Goal: Check status: Check status

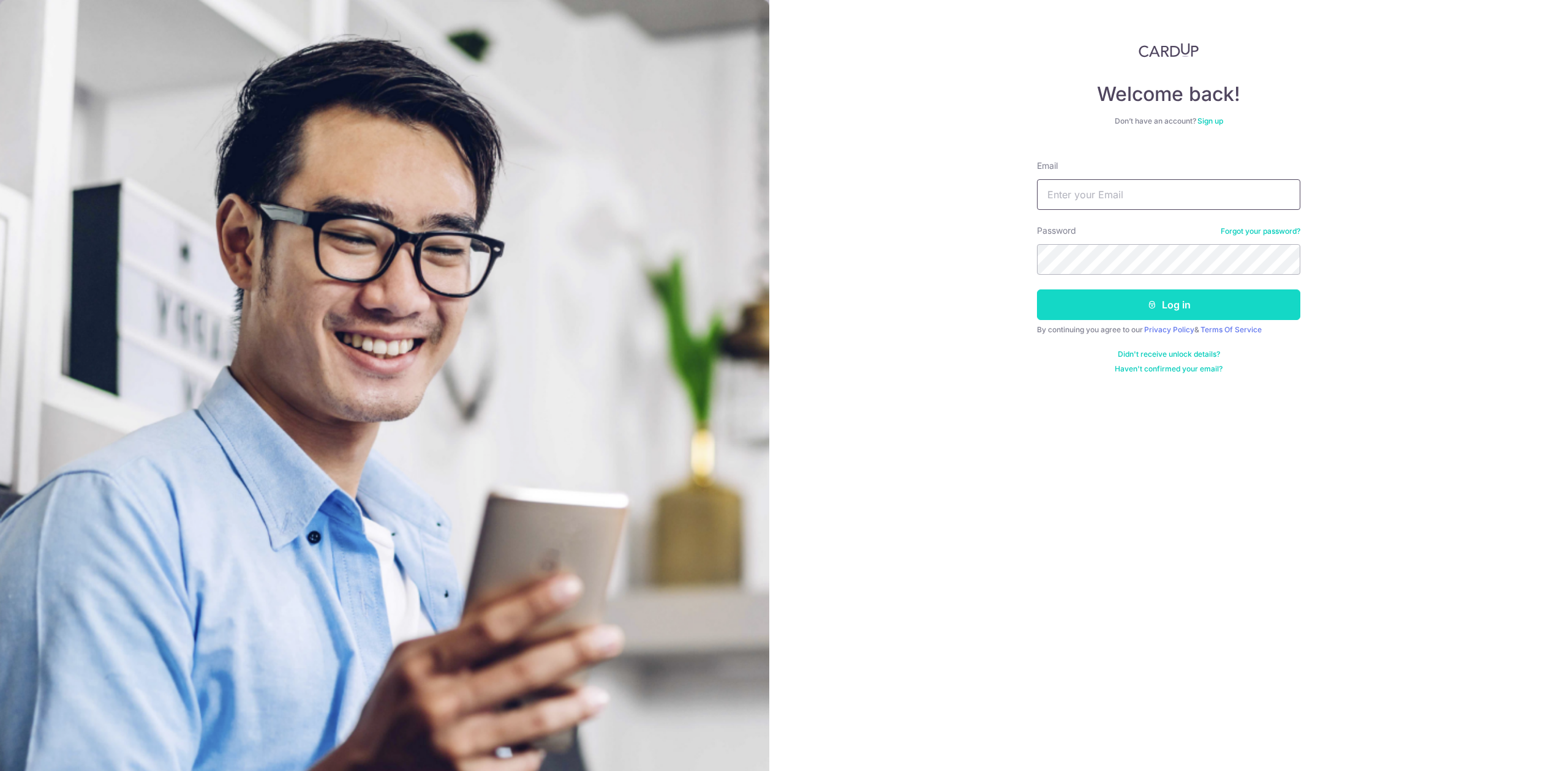
type input "[PERSON_NAME][EMAIL_ADDRESS][DOMAIN_NAME]"
click at [1109, 309] on button "Log in" at bounding box center [1168, 304] width 264 height 31
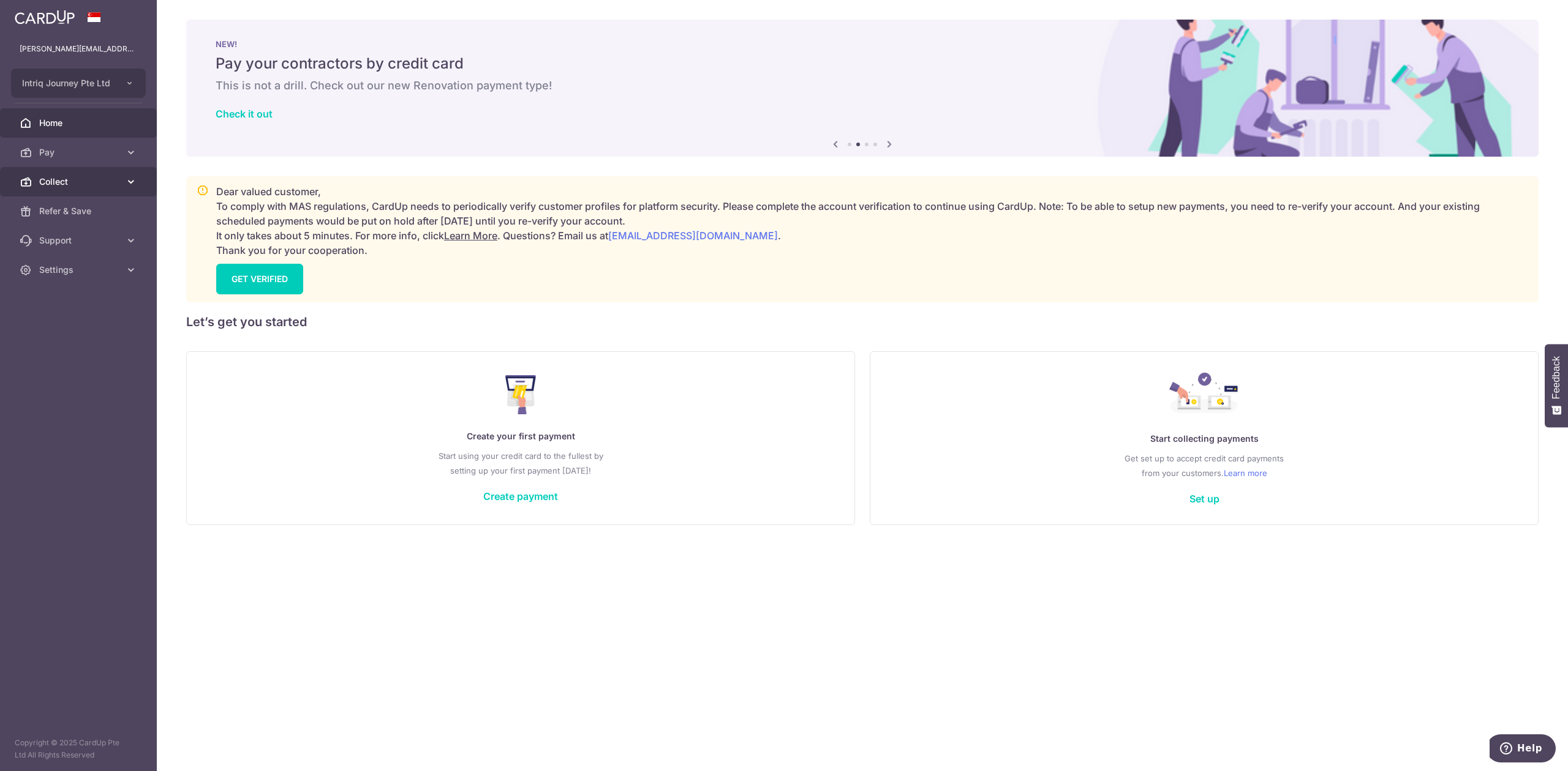
click at [74, 177] on span "Collect" at bounding box center [79, 182] width 81 height 12
click at [81, 199] on link "Dashboard" at bounding box center [78, 211] width 157 height 29
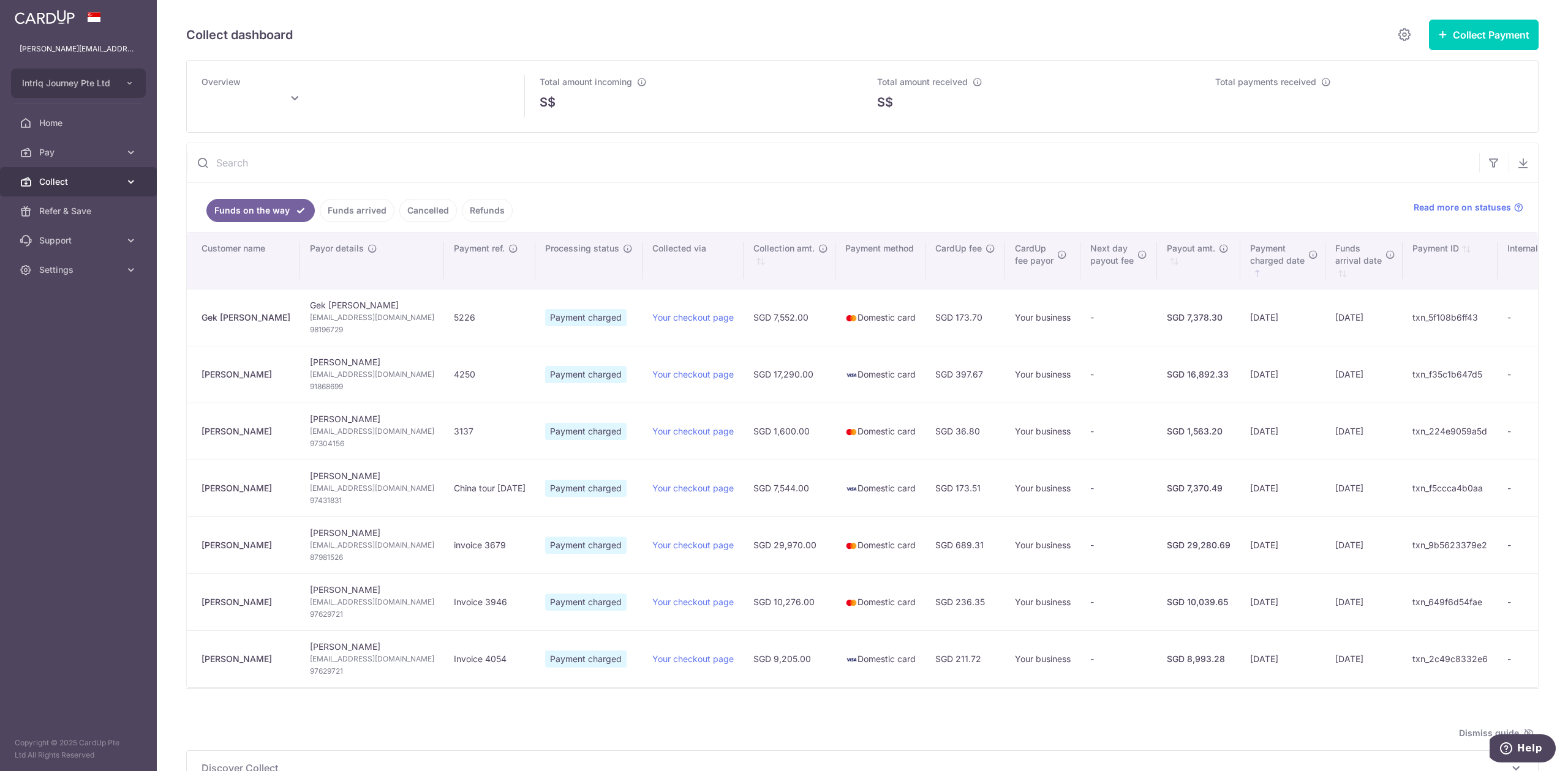
click at [76, 186] on span "Collect" at bounding box center [79, 182] width 81 height 12
click at [82, 218] on link "Dashboard" at bounding box center [78, 211] width 157 height 29
type input "October 2025"
